Goal: Task Accomplishment & Management: Manage account settings

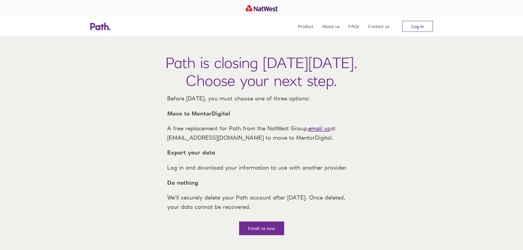
click at [412, 25] on link "Log in" at bounding box center [418, 26] width 30 height 11
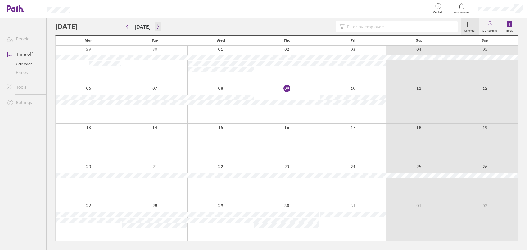
click at [159, 26] on button "button" at bounding box center [158, 26] width 7 height 9
click at [158, 26] on icon "button" at bounding box center [158, 26] width 4 height 4
click at [134, 28] on button "Today" at bounding box center [143, 26] width 24 height 9
click at [159, 26] on button "button" at bounding box center [158, 26] width 7 height 9
